Goal: Navigation & Orientation: Find specific page/section

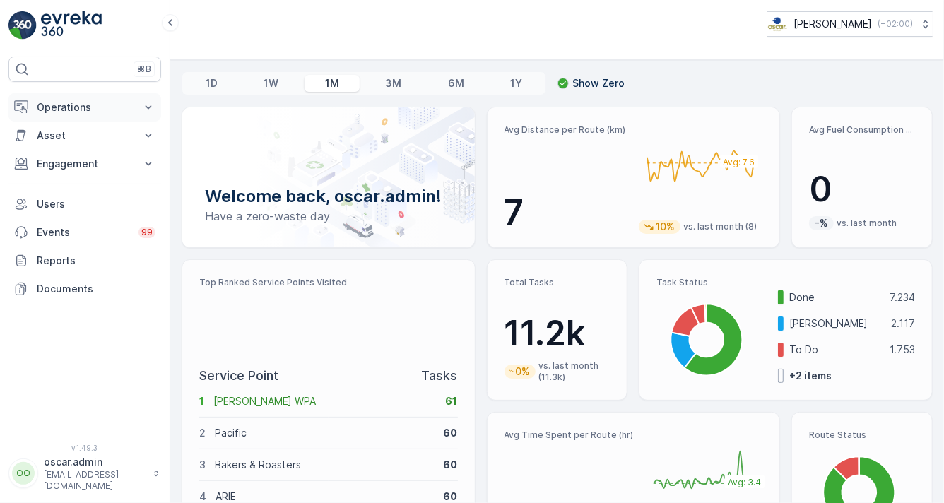
click at [65, 98] on button "Operations" at bounding box center [84, 107] width 153 height 28
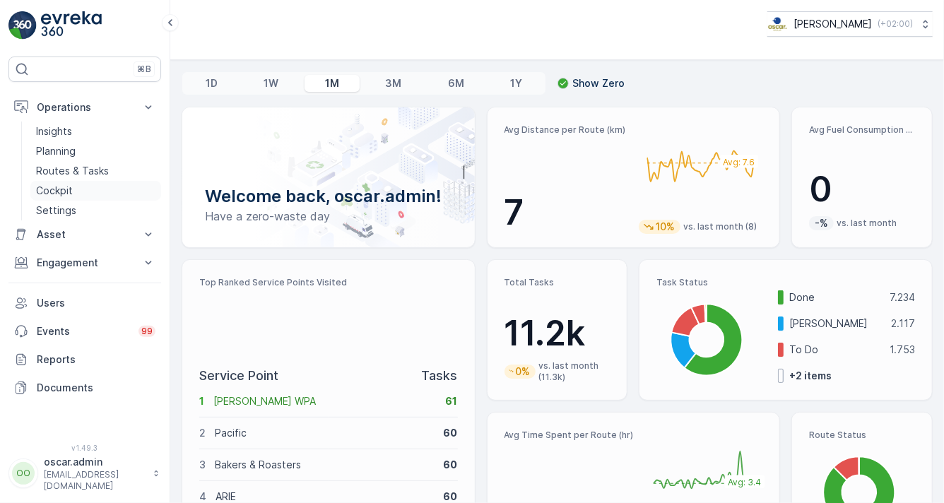
click at [74, 191] on link "Cockpit" at bounding box center [95, 191] width 131 height 20
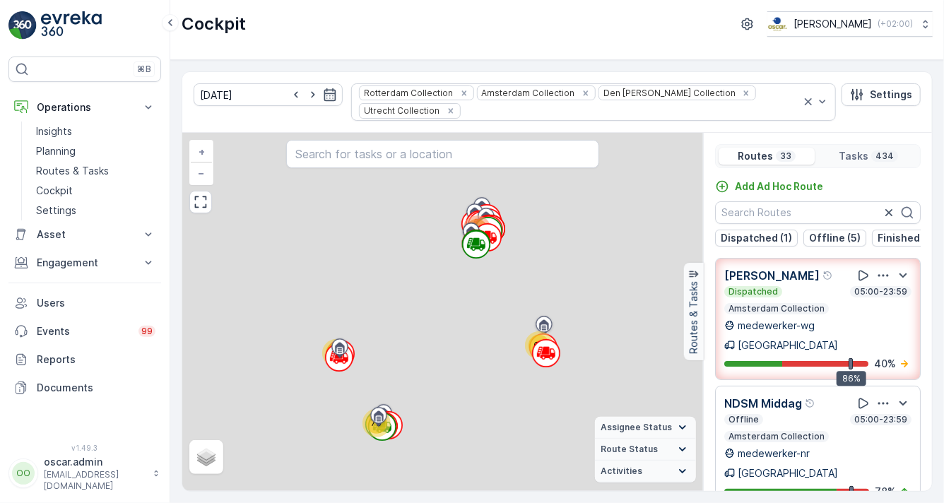
scroll to position [0, 191]
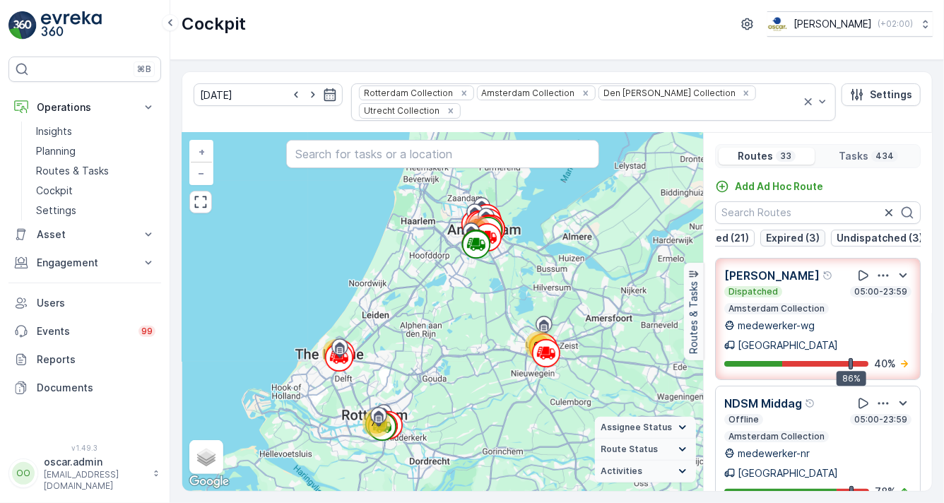
click at [795, 231] on p "Expired (3)" at bounding box center [793, 238] width 54 height 14
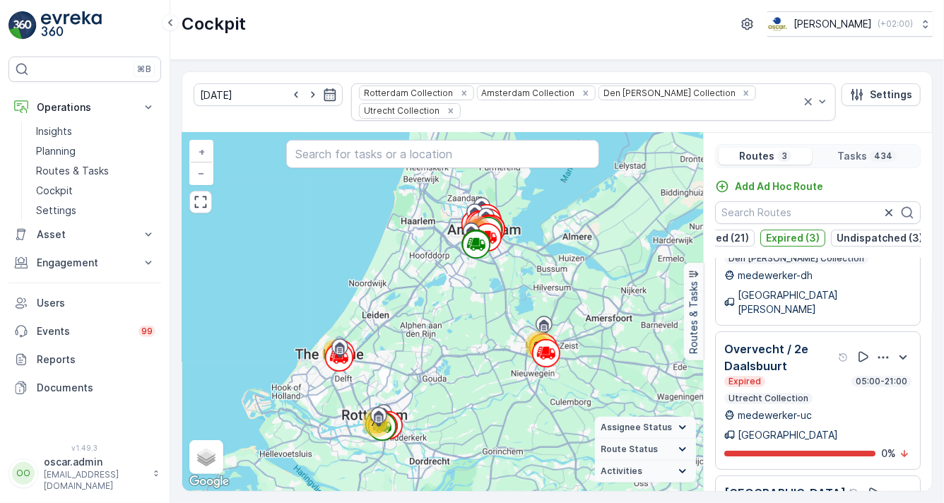
scroll to position [35, 0]
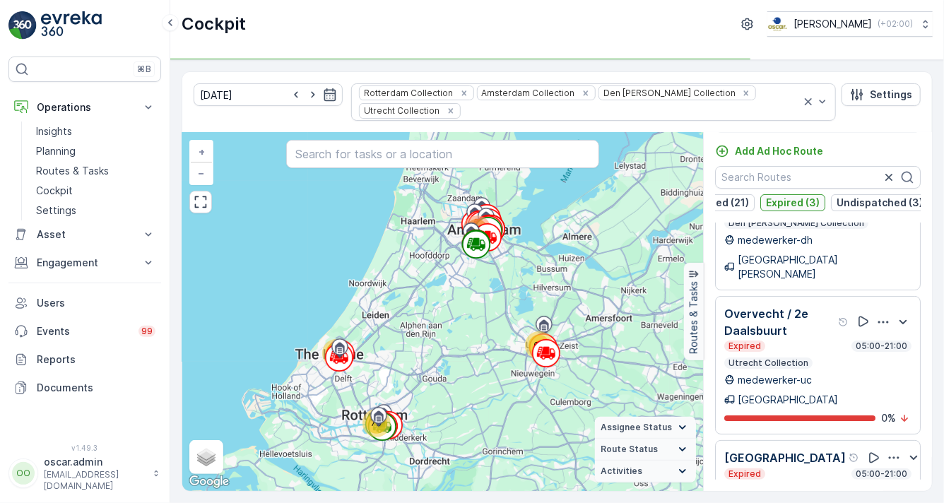
click at [849, 196] on p "Undispatched (3)" at bounding box center [880, 203] width 86 height 14
click at [811, 196] on p "Expired (3)" at bounding box center [793, 203] width 54 height 14
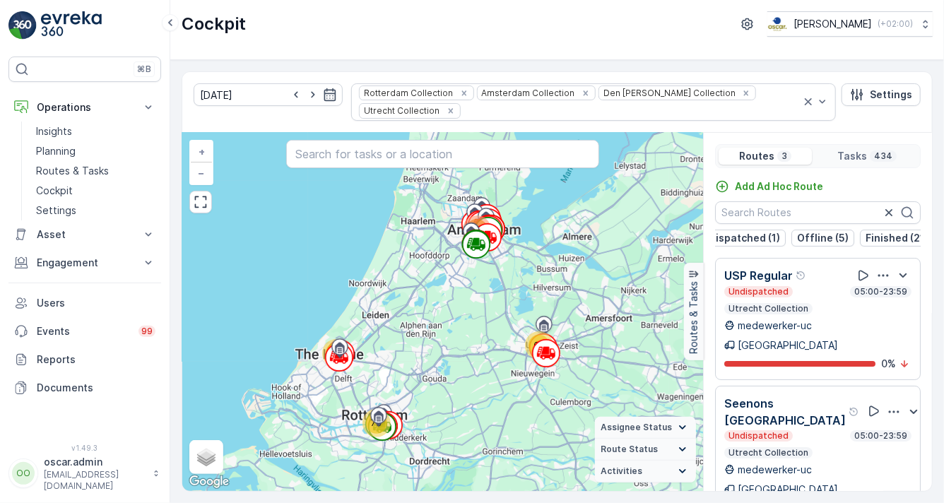
scroll to position [0, 0]
click at [764, 231] on p "Dispatched (1)" at bounding box center [756, 238] width 71 height 14
